Goal: Check status: Check status

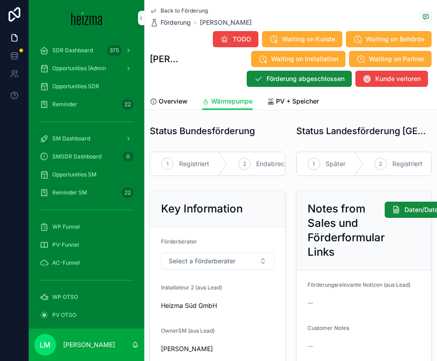
drag, startPoint x: 0, startPoint y: 0, endPoint x: 175, endPoint y: 8, distance: 175.1
click at [175, 8] on span "Back to Förderung" at bounding box center [183, 10] width 47 height 7
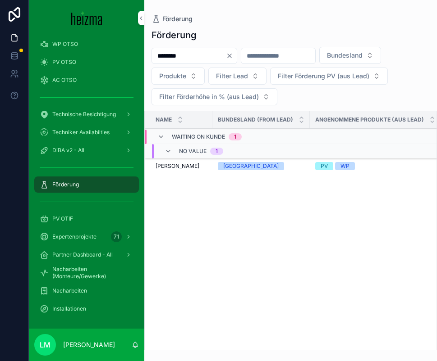
click at [176, 50] on input "*******" at bounding box center [189, 56] width 74 height 13
type input "*******"
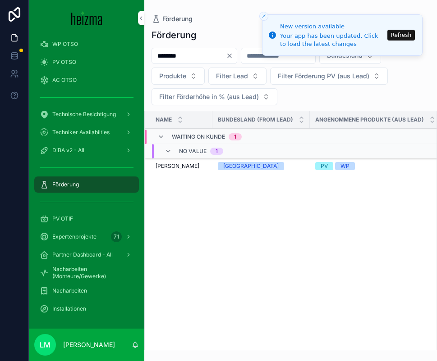
type input "*******"
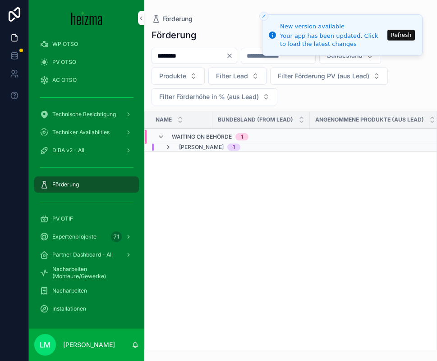
click at [188, 149] on span "[PERSON_NAME]" at bounding box center [201, 147] width 45 height 7
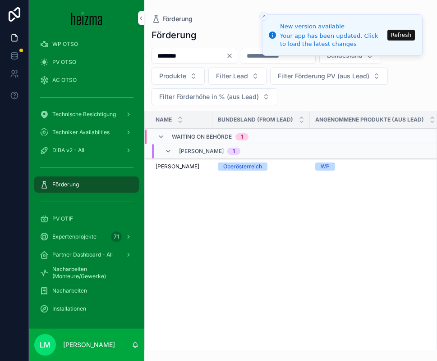
click at [182, 169] on span "Markus Trixner" at bounding box center [177, 166] width 44 height 7
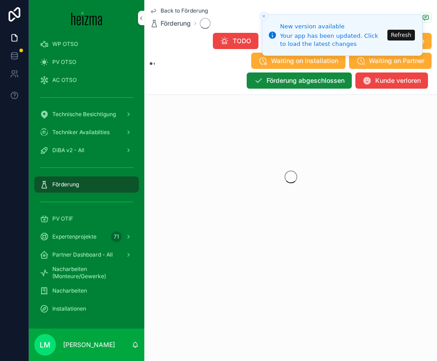
click at [266, 13] on button "Close toast" at bounding box center [263, 16] width 9 height 9
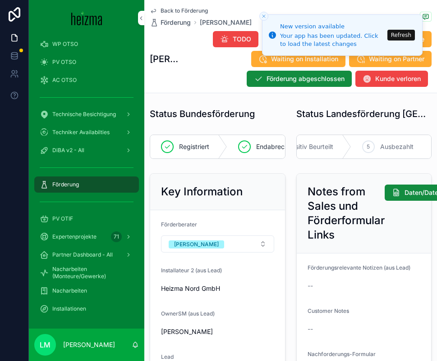
click at [361, 146] on div "5 Ausbezahlt" at bounding box center [391, 146] width 80 height 23
click at [301, 77] on span "Förderung abgeschlossen" at bounding box center [305, 78] width 78 height 9
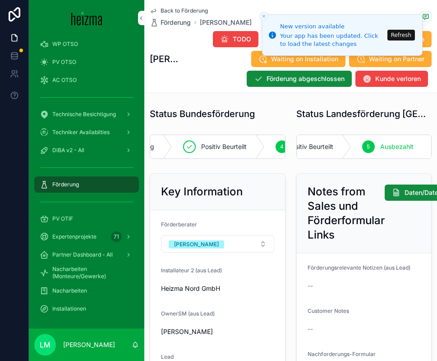
scroll to position [0, 211]
click at [322, 84] on button "Förderung abgeschlossen" at bounding box center [299, 79] width 105 height 16
click at [177, 10] on span "Back to Förderung" at bounding box center [183, 10] width 47 height 7
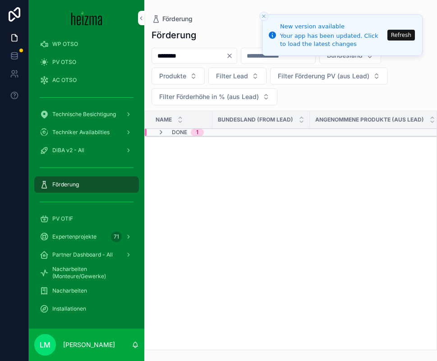
click at [200, 53] on input "*******" at bounding box center [189, 56] width 74 height 13
click at [200, 54] on input "*******" at bounding box center [189, 56] width 74 height 13
type input "**********"
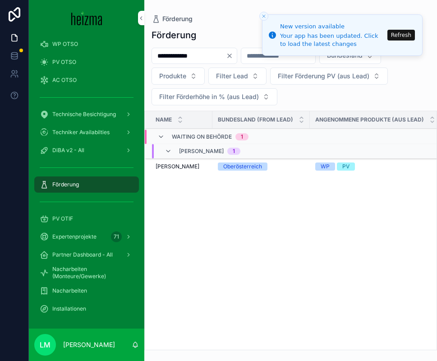
click at [181, 169] on span "[PERSON_NAME]" at bounding box center [177, 166] width 44 height 7
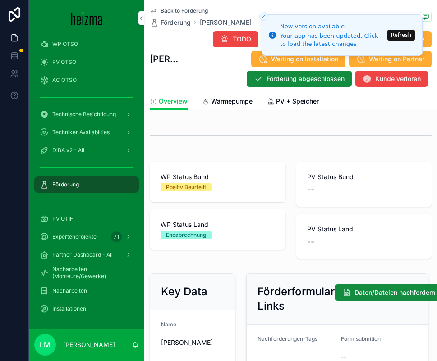
click at [398, 33] on button "Refresh" at bounding box center [400, 35] width 27 height 11
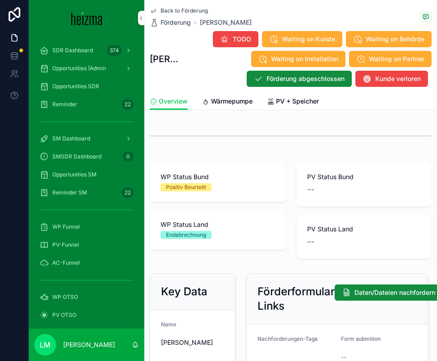
click at [214, 101] on span "Wärmepumpe" at bounding box center [231, 101] width 41 height 9
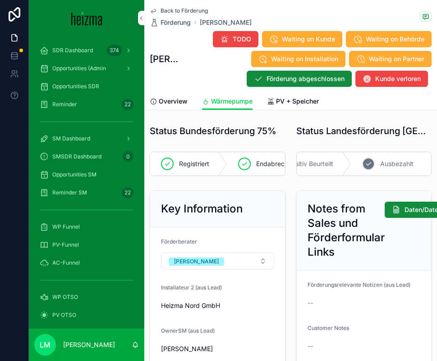
click at [394, 165] on span "Ausbezahlt" at bounding box center [396, 164] width 33 height 9
click at [291, 102] on span "PV + Speicher" at bounding box center [297, 101] width 43 height 9
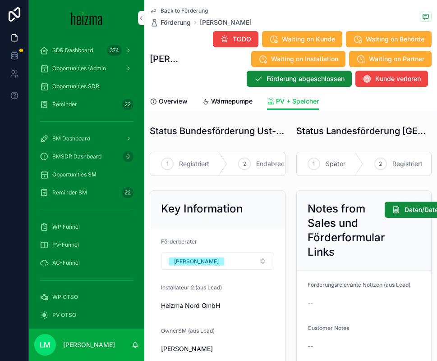
click at [224, 103] on span "Wärmepumpe" at bounding box center [231, 101] width 41 height 9
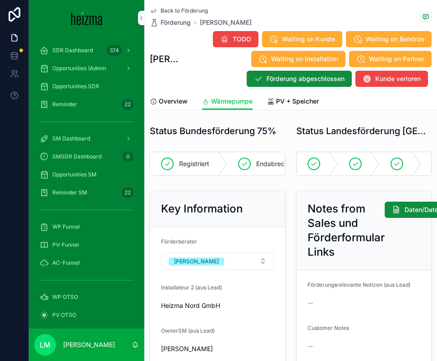
click at [290, 101] on span "PV + Speicher" at bounding box center [297, 101] width 43 height 9
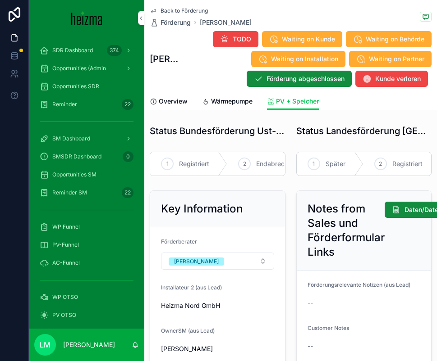
click at [216, 105] on span "Wärmepumpe" at bounding box center [231, 101] width 41 height 9
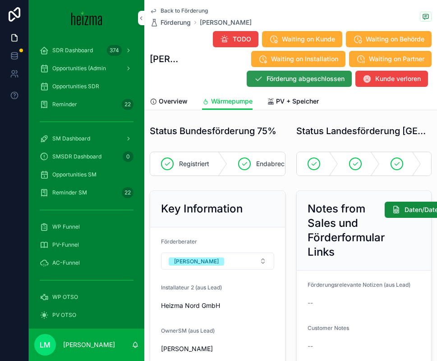
click at [320, 76] on span "Förderung abgeschlossen" at bounding box center [305, 78] width 78 height 9
click at [173, 102] on span "Overview" at bounding box center [173, 101] width 29 height 9
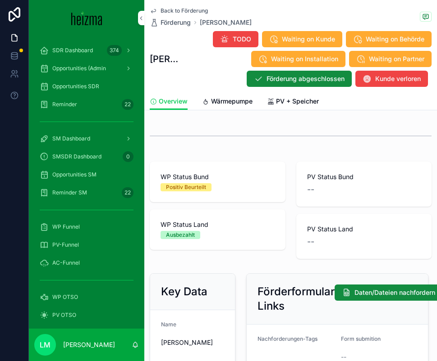
click at [173, 9] on span "Back to Förderung" at bounding box center [183, 10] width 47 height 7
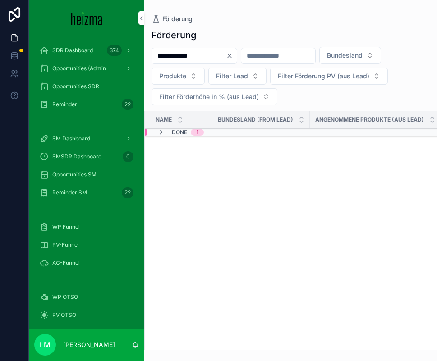
click at [231, 57] on icon "Clear" at bounding box center [230, 56] width 4 height 4
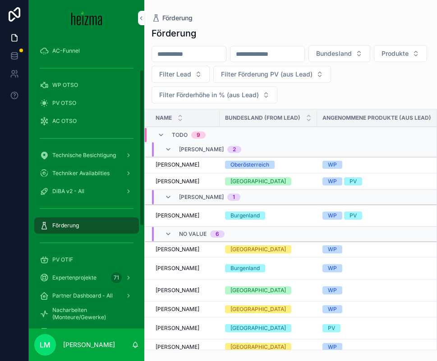
scroll to position [251, 0]
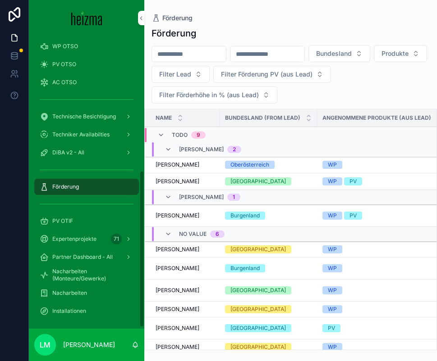
click at [65, 224] on span "PV OTIF" at bounding box center [62, 221] width 21 height 7
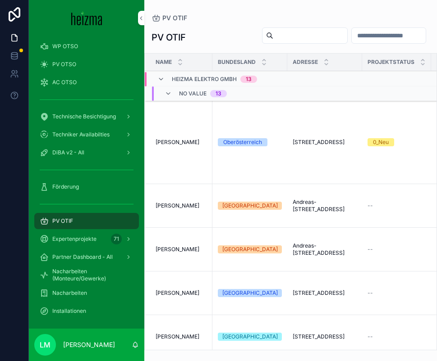
click at [282, 29] on div "scrollable content" at bounding box center [305, 35] width 86 height 16
click at [281, 36] on input "scrollable content" at bounding box center [310, 35] width 74 height 13
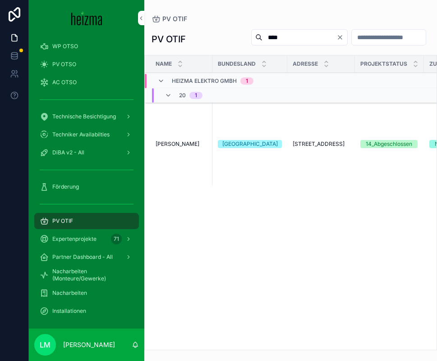
type input "****"
click at [169, 145] on span "[PERSON_NAME]" at bounding box center [177, 144] width 44 height 7
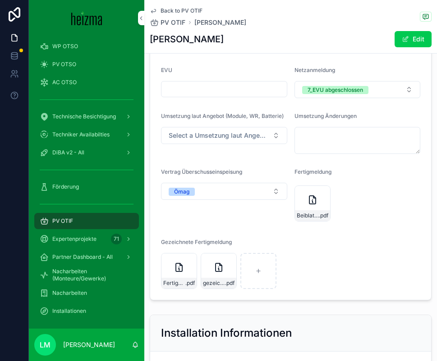
scroll to position [1955, 0]
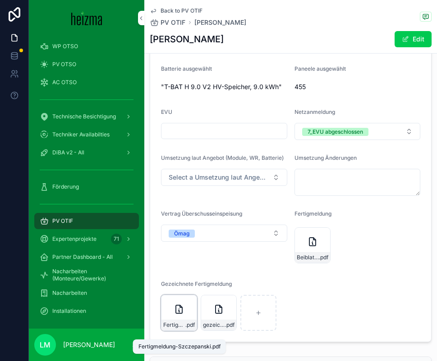
click at [178, 329] on span "Fertigmeldung-Szczepanski" at bounding box center [174, 325] width 22 height 7
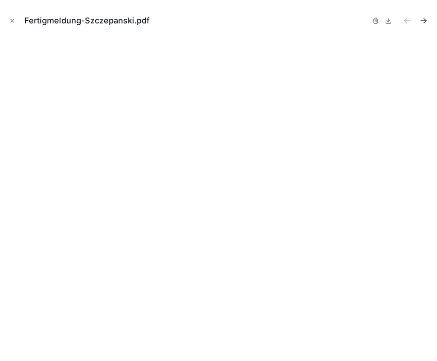
click at [421, 22] on icon "Next file" at bounding box center [423, 20] width 9 height 9
click at [407, 19] on icon "Previous file" at bounding box center [406, 20] width 9 height 9
click at [386, 21] on icon at bounding box center [387, 20] width 7 height 7
click at [9, 22] on button "Close modal" at bounding box center [12, 21] width 10 height 10
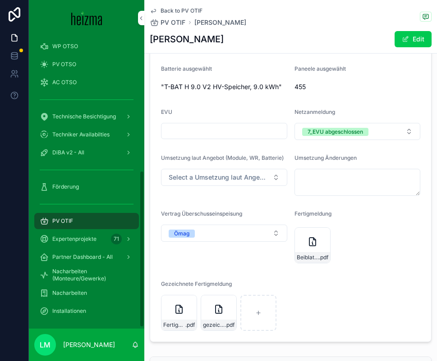
click at [224, 284] on form "Kundendaten vollständig Select a Kundendaten vollständig Wechselrichter ausgewä…" at bounding box center [290, 172] width 281 height 340
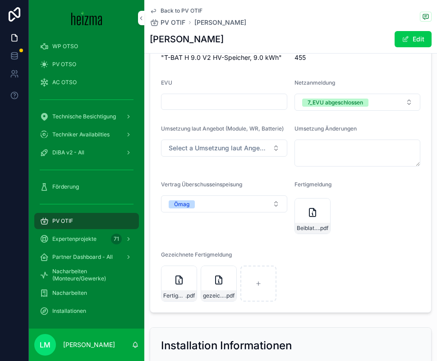
scroll to position [1986, 0]
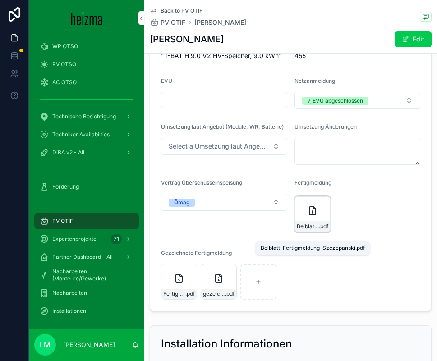
click at [306, 231] on div "Beiblatt-Fertigmeldung-Szczepanski .pdf" at bounding box center [312, 226] width 35 height 11
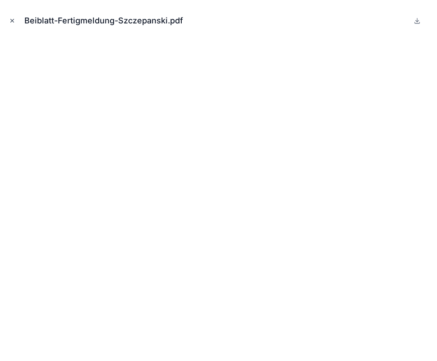
click at [11, 20] on icon "Close modal" at bounding box center [12, 21] width 6 height 6
